Goal: Navigation & Orientation: Find specific page/section

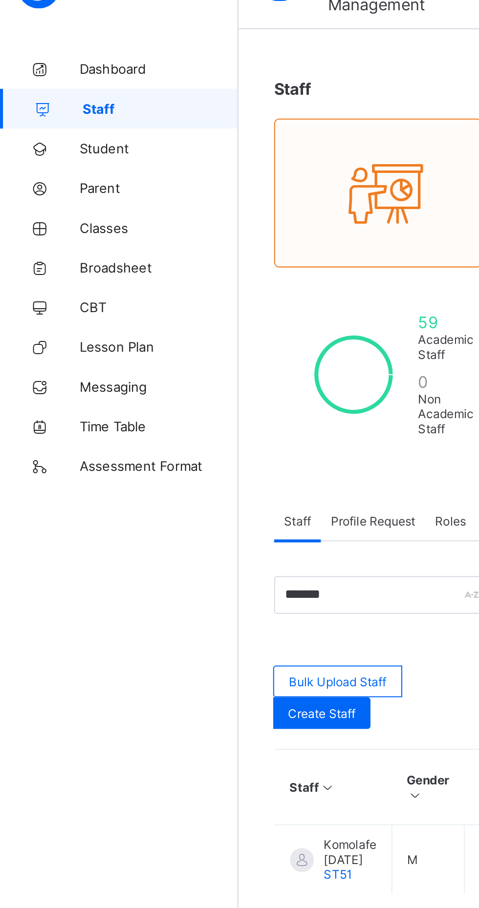
click at [50, 134] on span "Classes" at bounding box center [78, 137] width 78 height 8
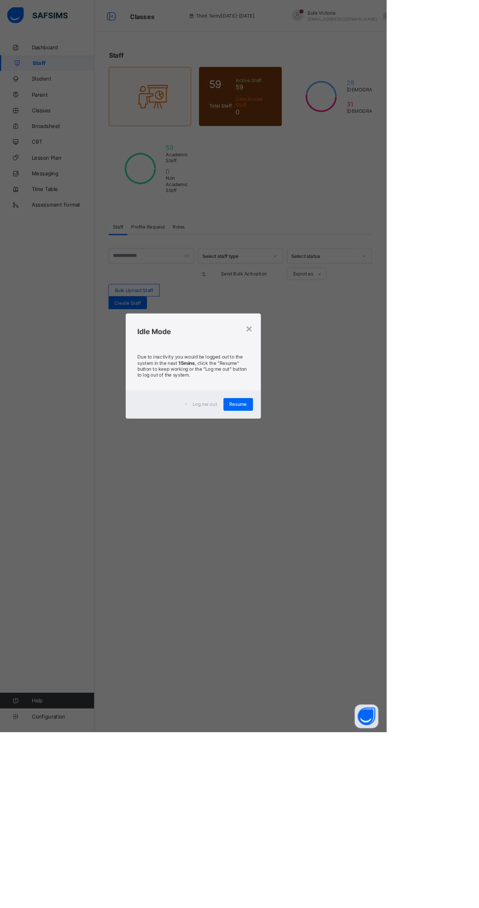
click at [314, 509] on div "Resume" at bounding box center [295, 502] width 37 height 16
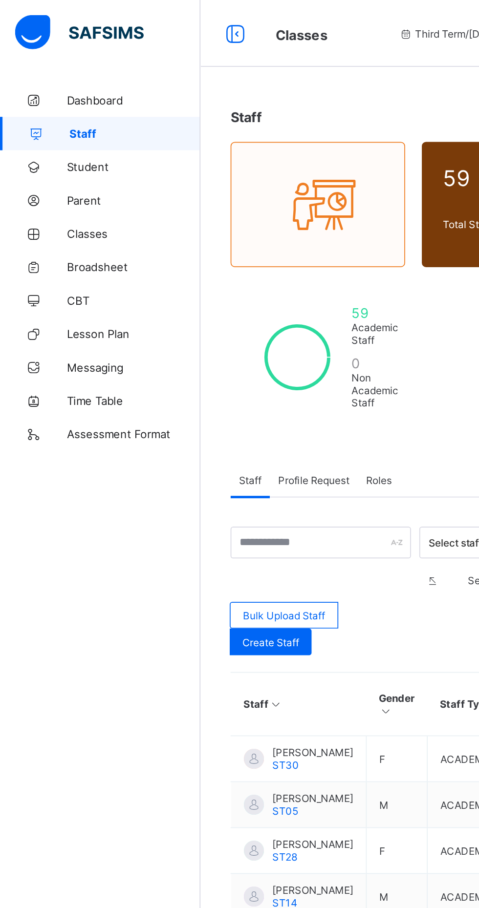
click at [48, 136] on span "Classes" at bounding box center [78, 137] width 78 height 8
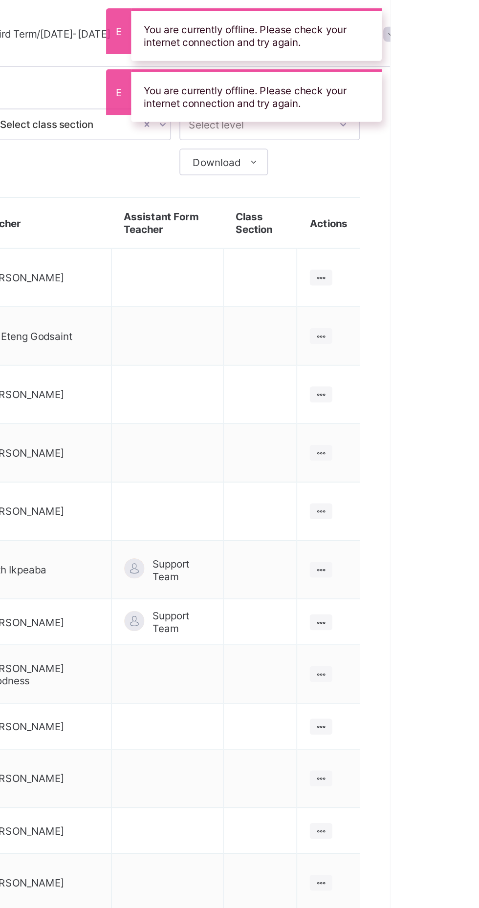
click at [439, 159] on icon at bounding box center [438, 162] width 8 height 7
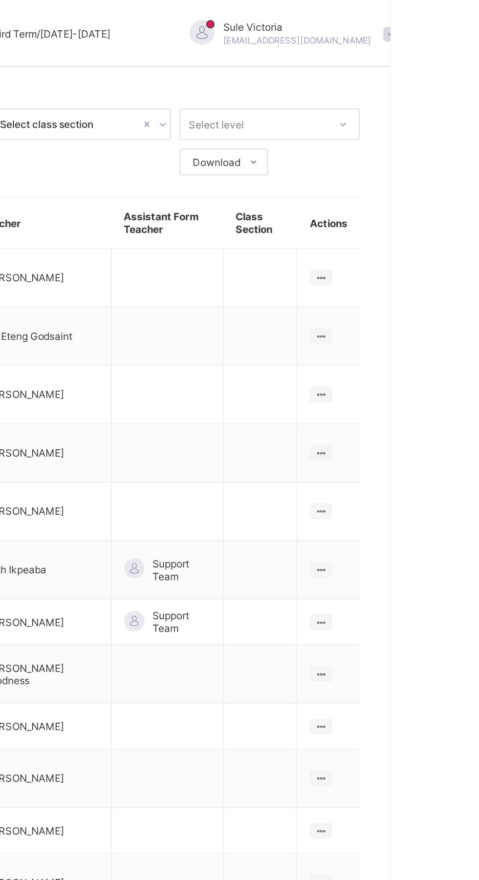
click at [0, 0] on div "View Class" at bounding box center [0, 0] width 0 height 0
